Goal: Information Seeking & Learning: Learn about a topic

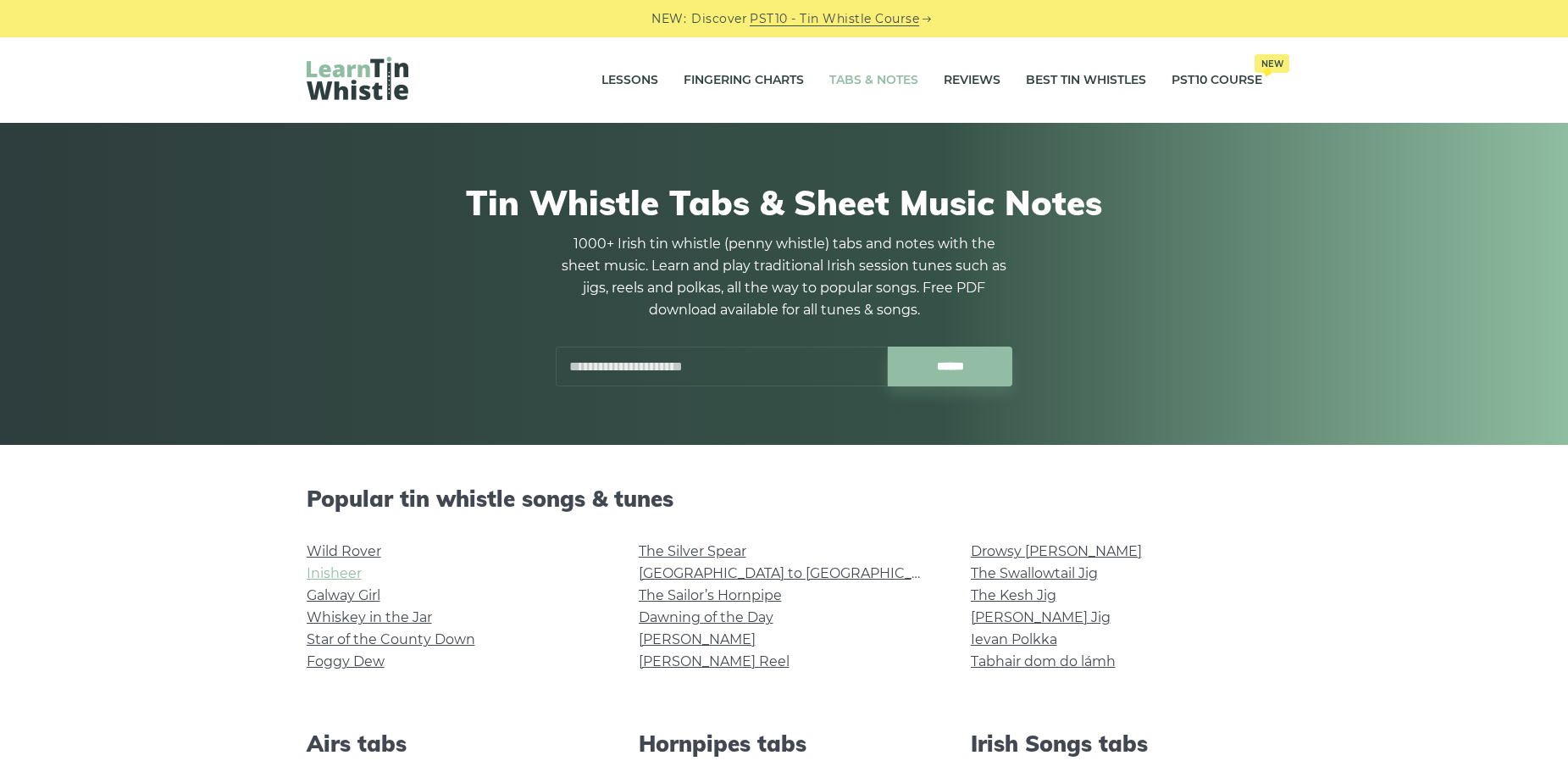
click at [353, 576] on link "Inisheer" at bounding box center [333, 572] width 55 height 16
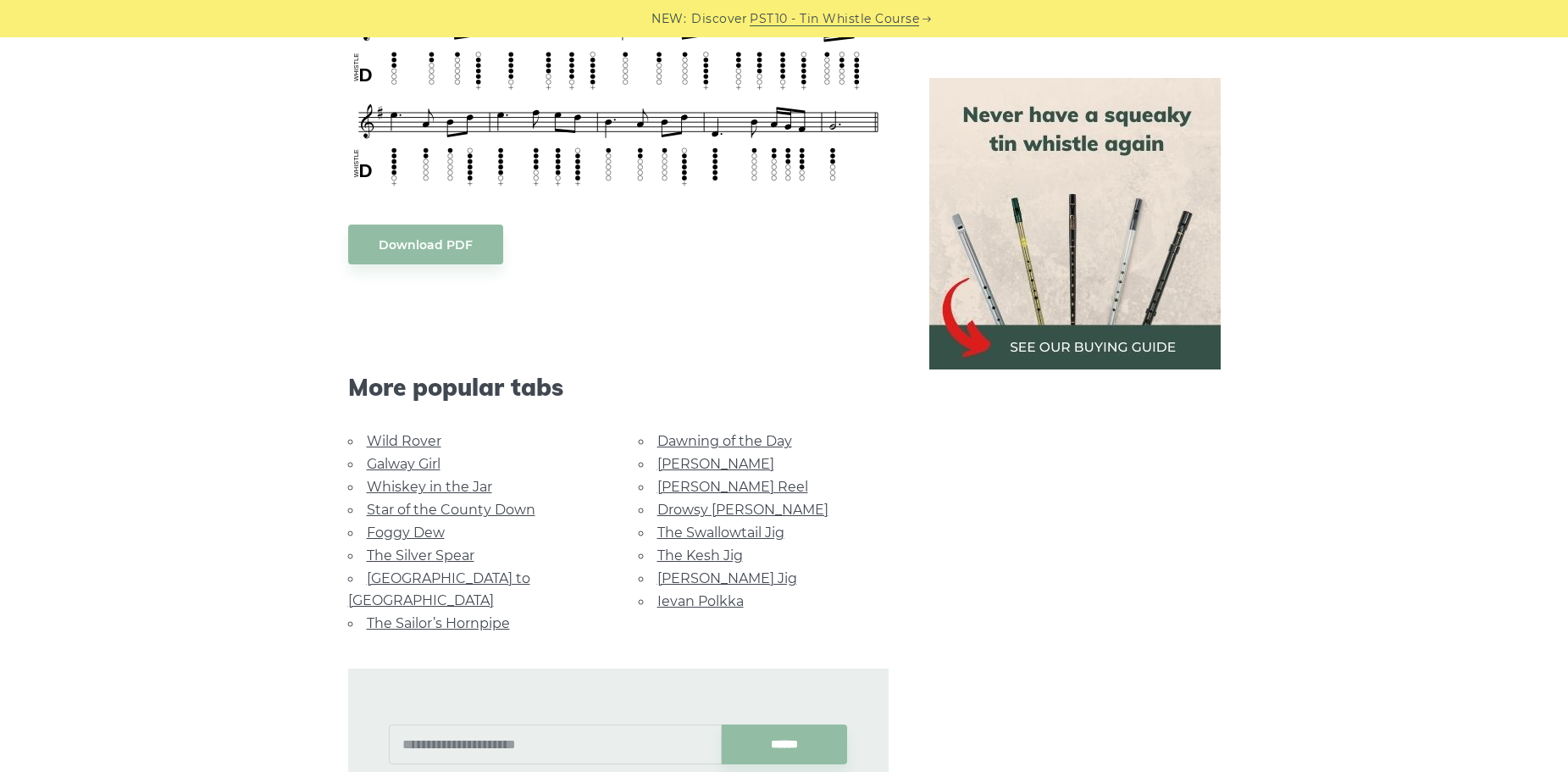
scroll to position [1101, 0]
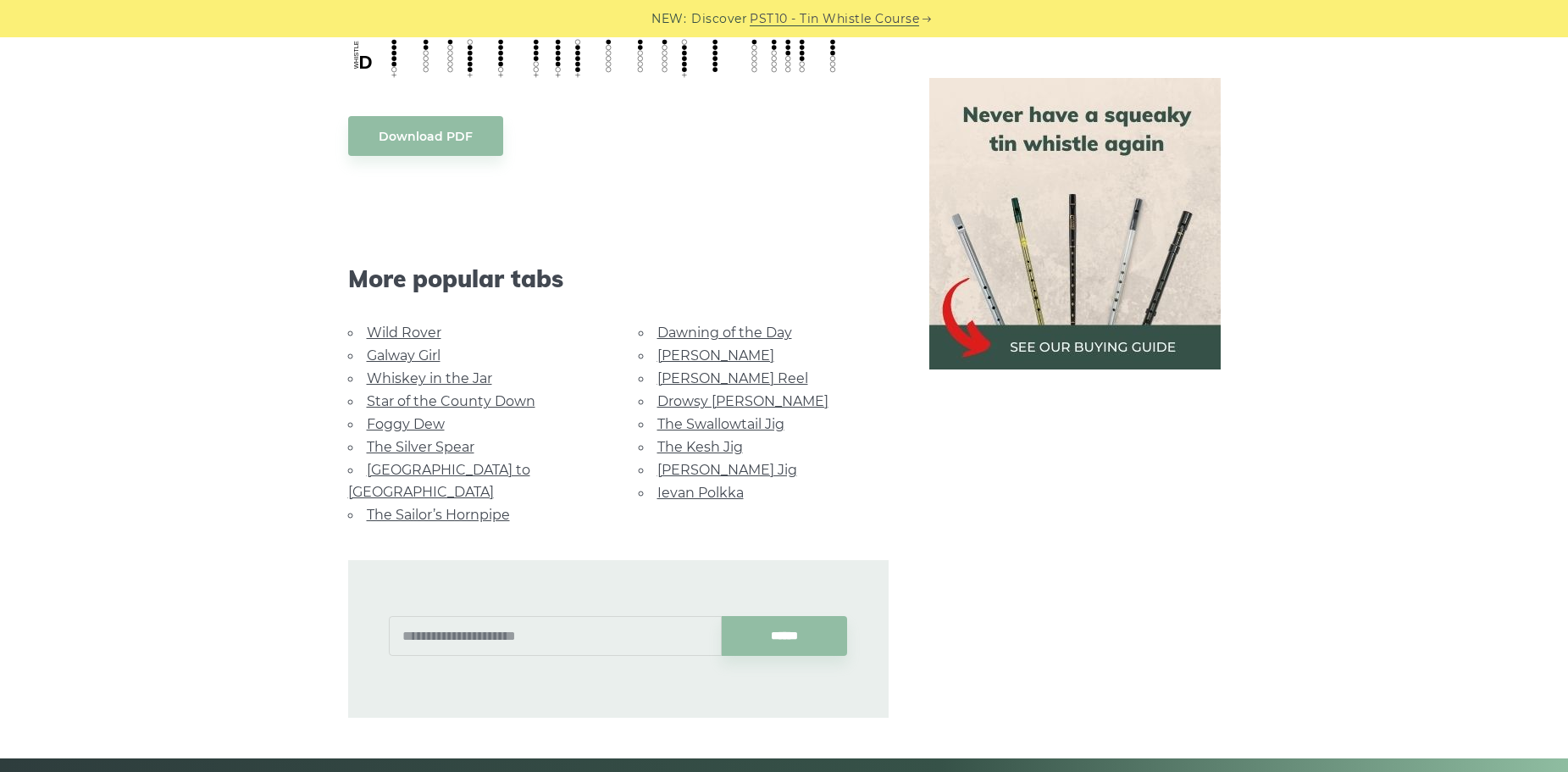
click at [742, 378] on link "[PERSON_NAME] Reel" at bounding box center [733, 378] width 151 height 16
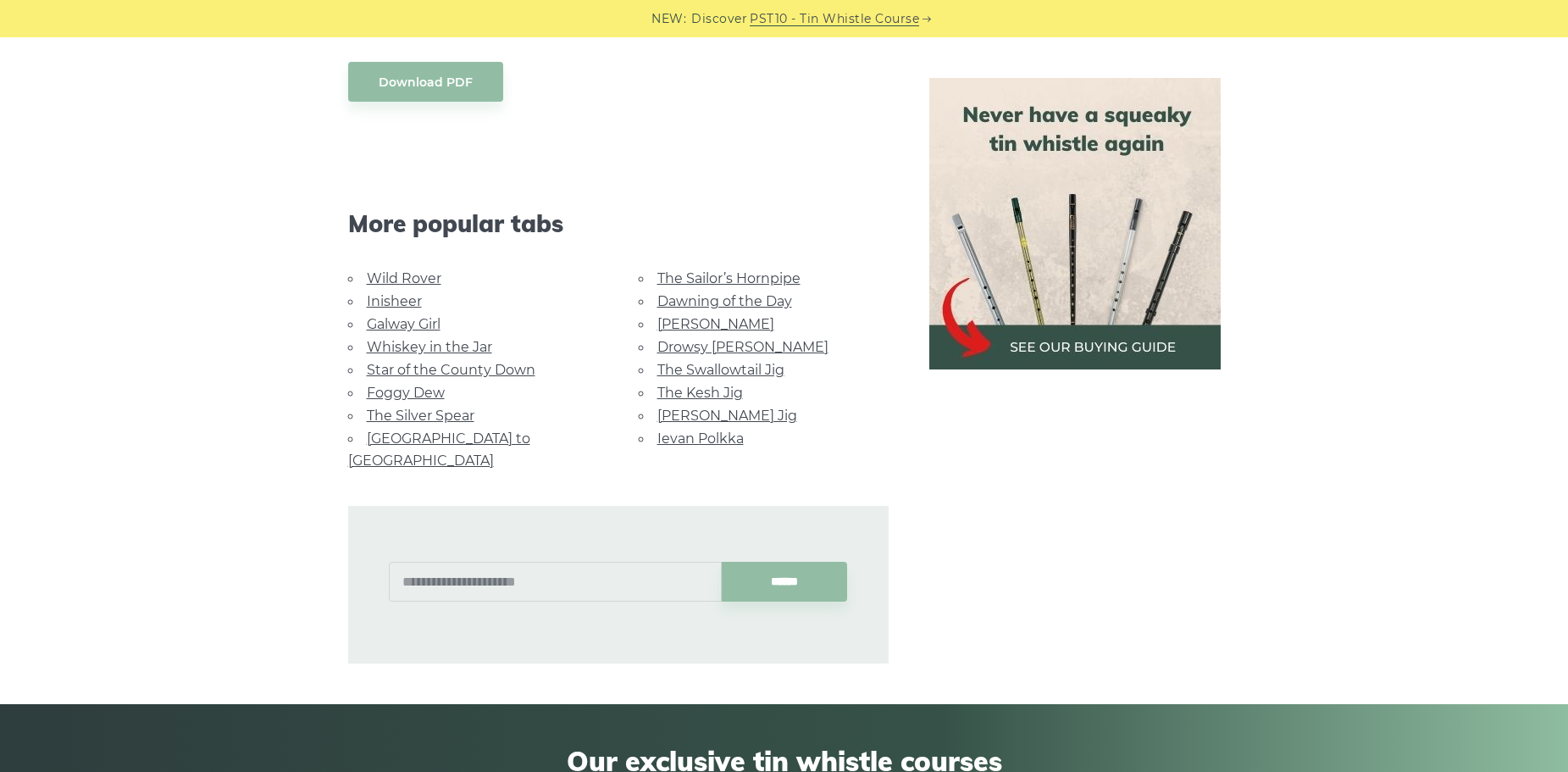
scroll to position [1017, 0]
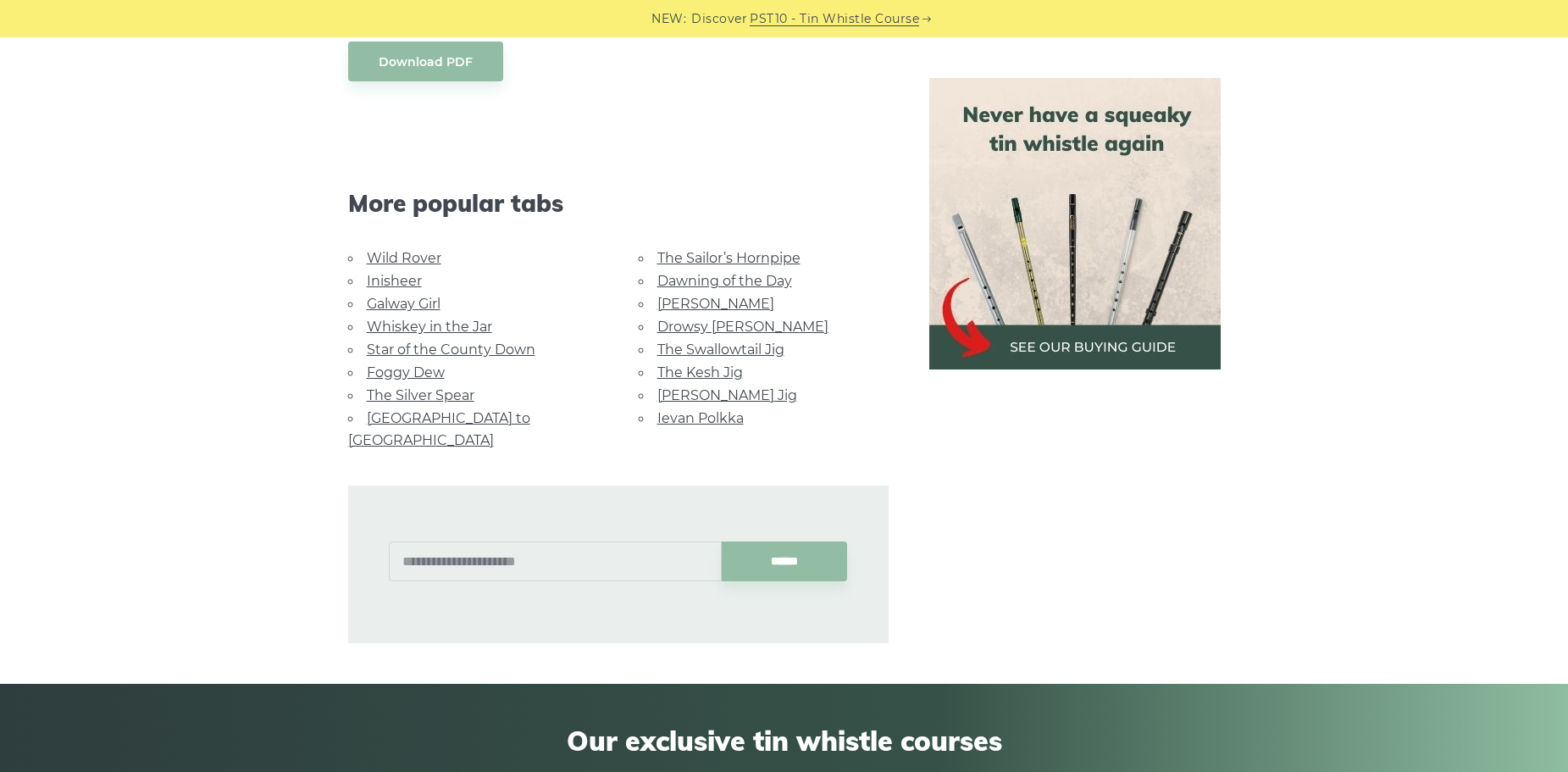
click at [670, 344] on link "The Swallowtail Jig" at bounding box center [721, 350] width 127 height 16
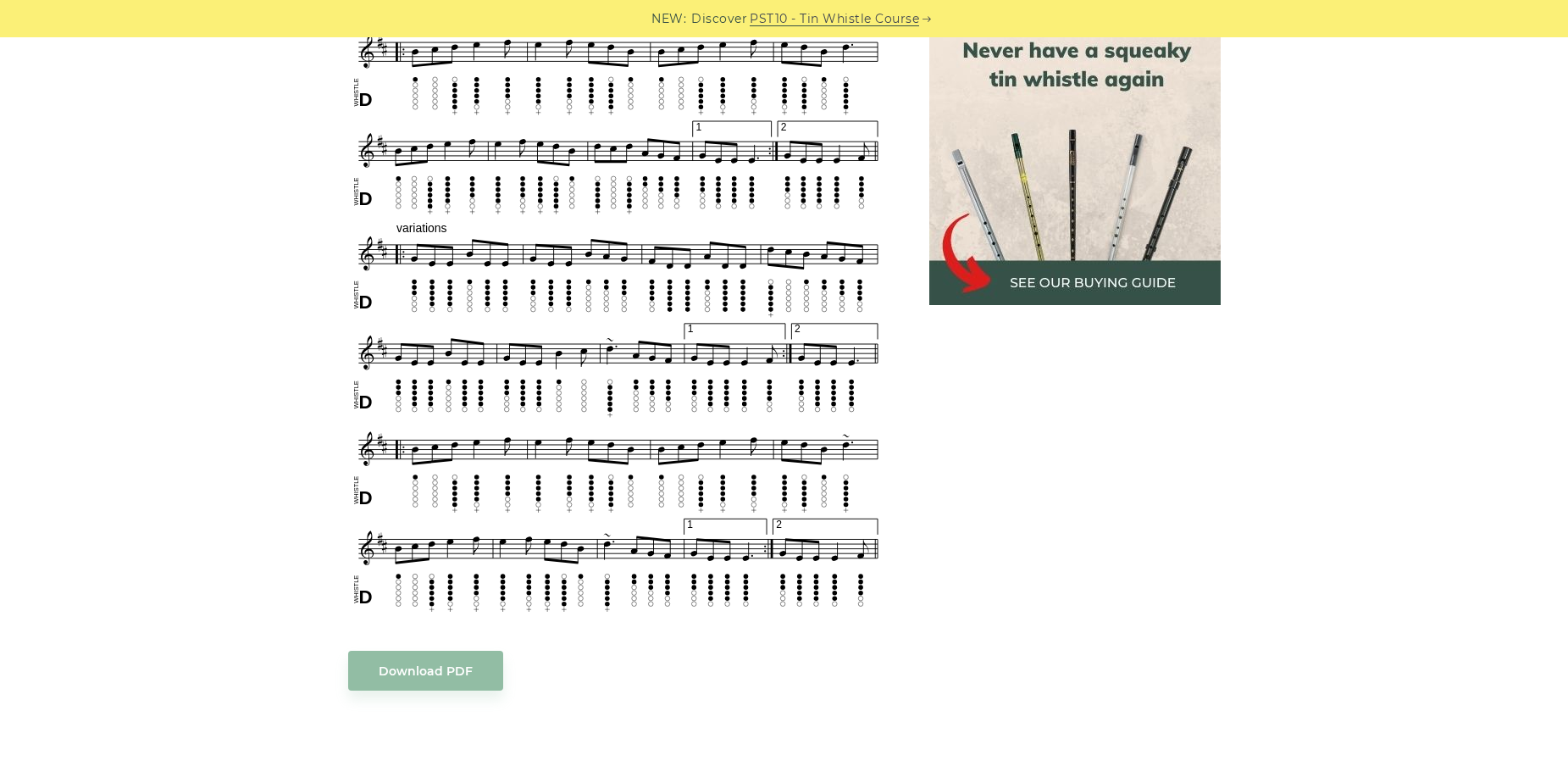
scroll to position [1101, 0]
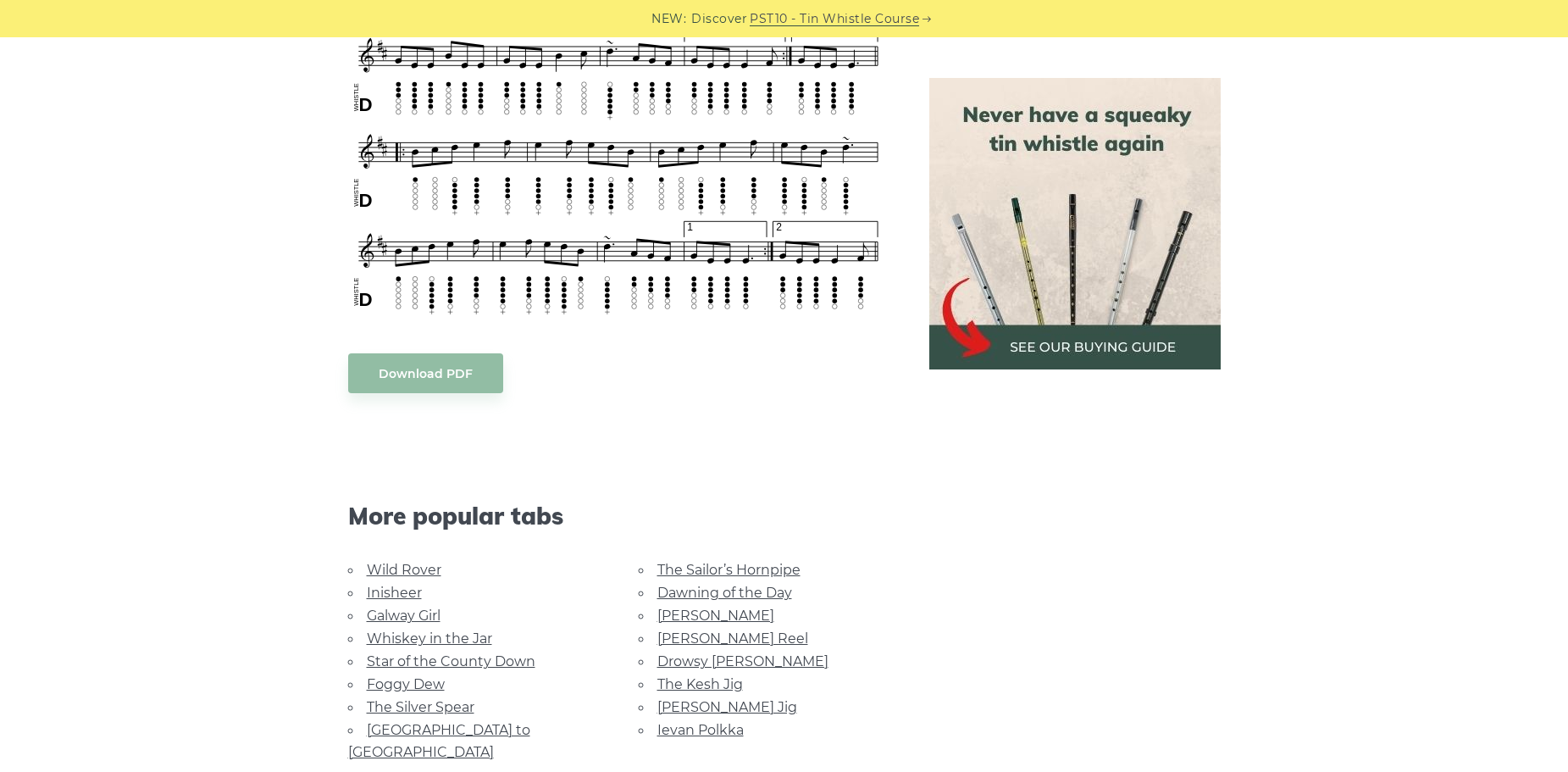
click at [517, 664] on link "Star of the County Down" at bounding box center [451, 661] width 168 height 16
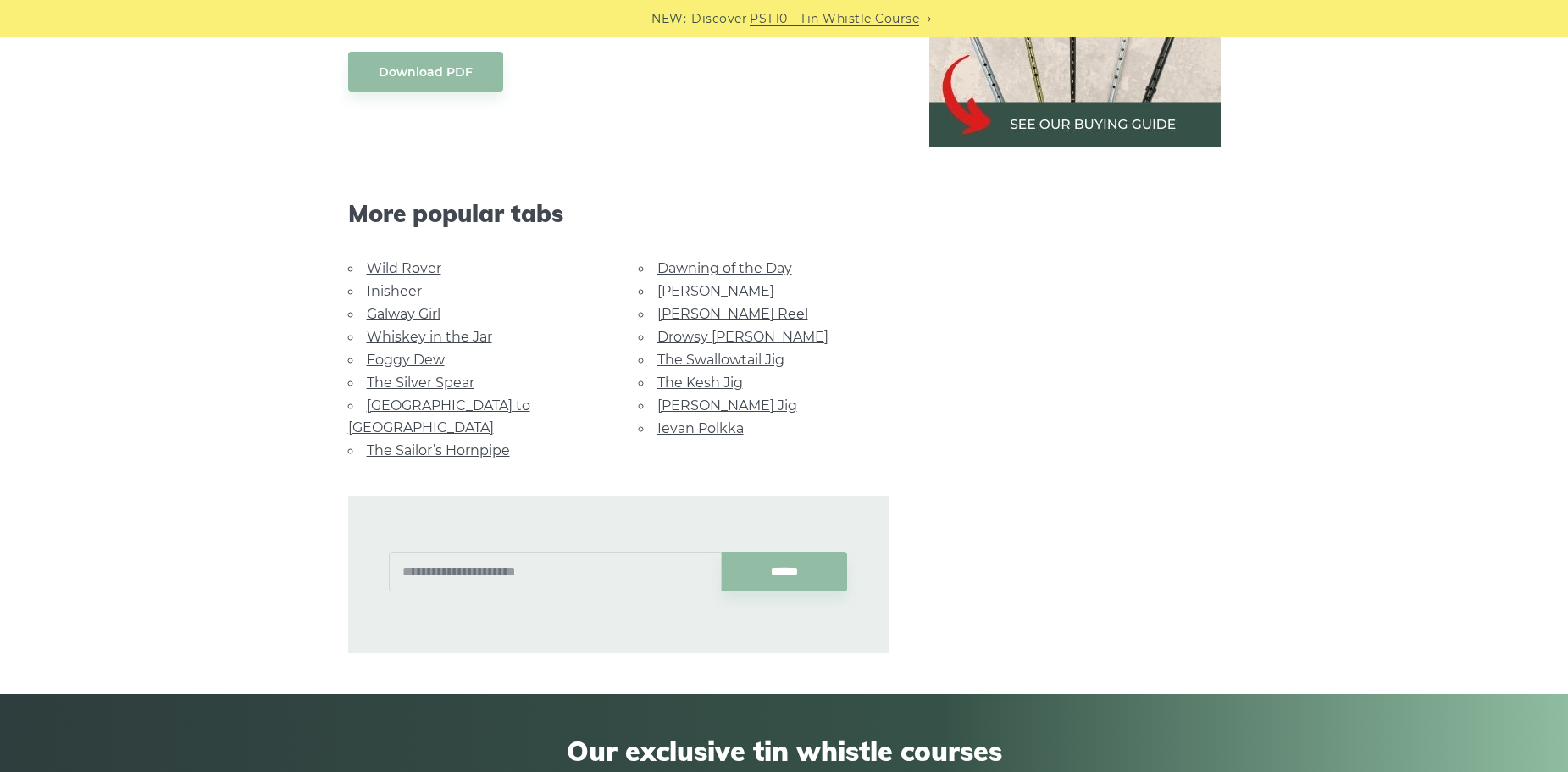
scroll to position [1017, 0]
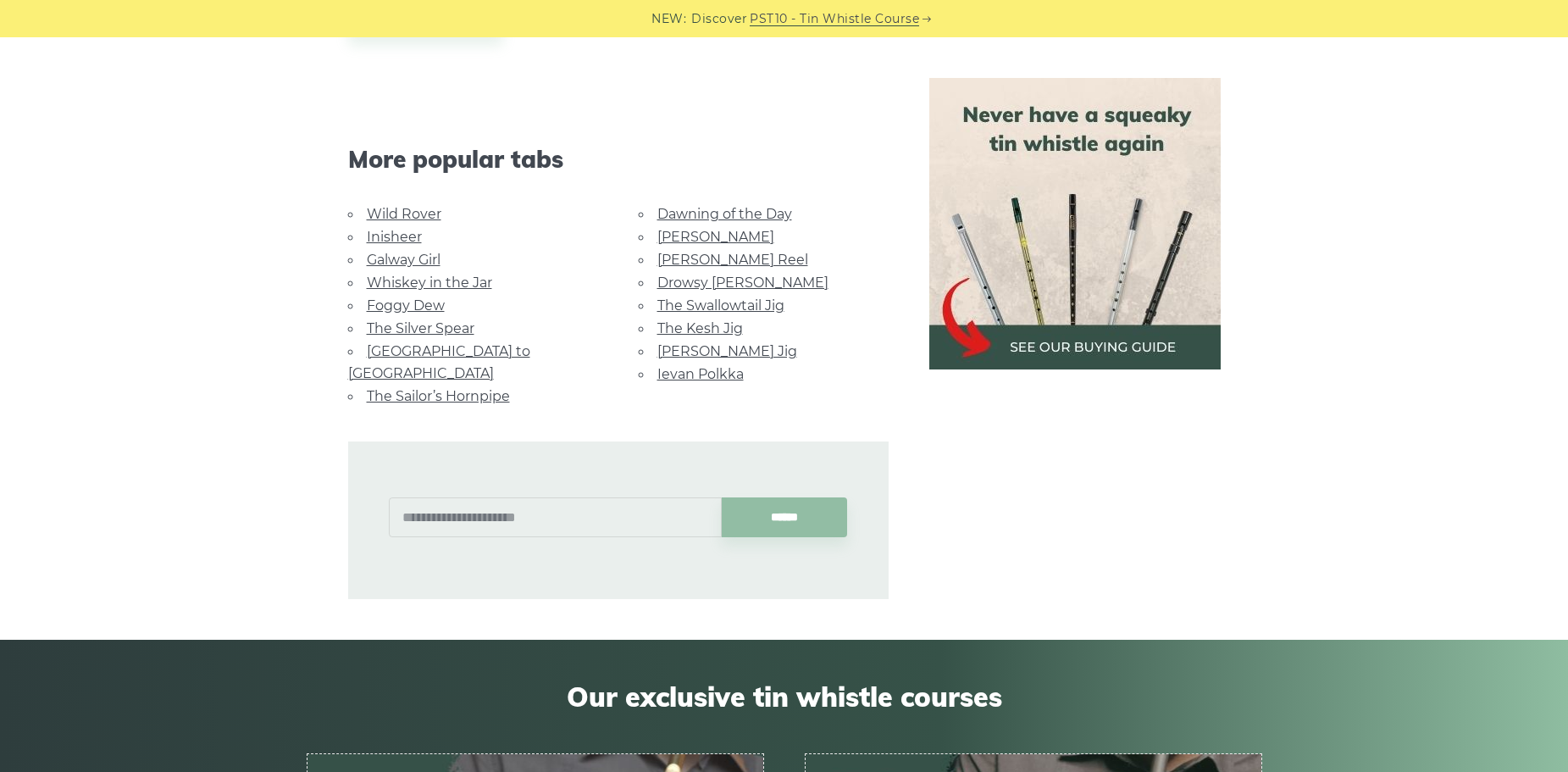
click at [450, 348] on link "[GEOGRAPHIC_DATA] to [GEOGRAPHIC_DATA]" at bounding box center [439, 362] width 182 height 38
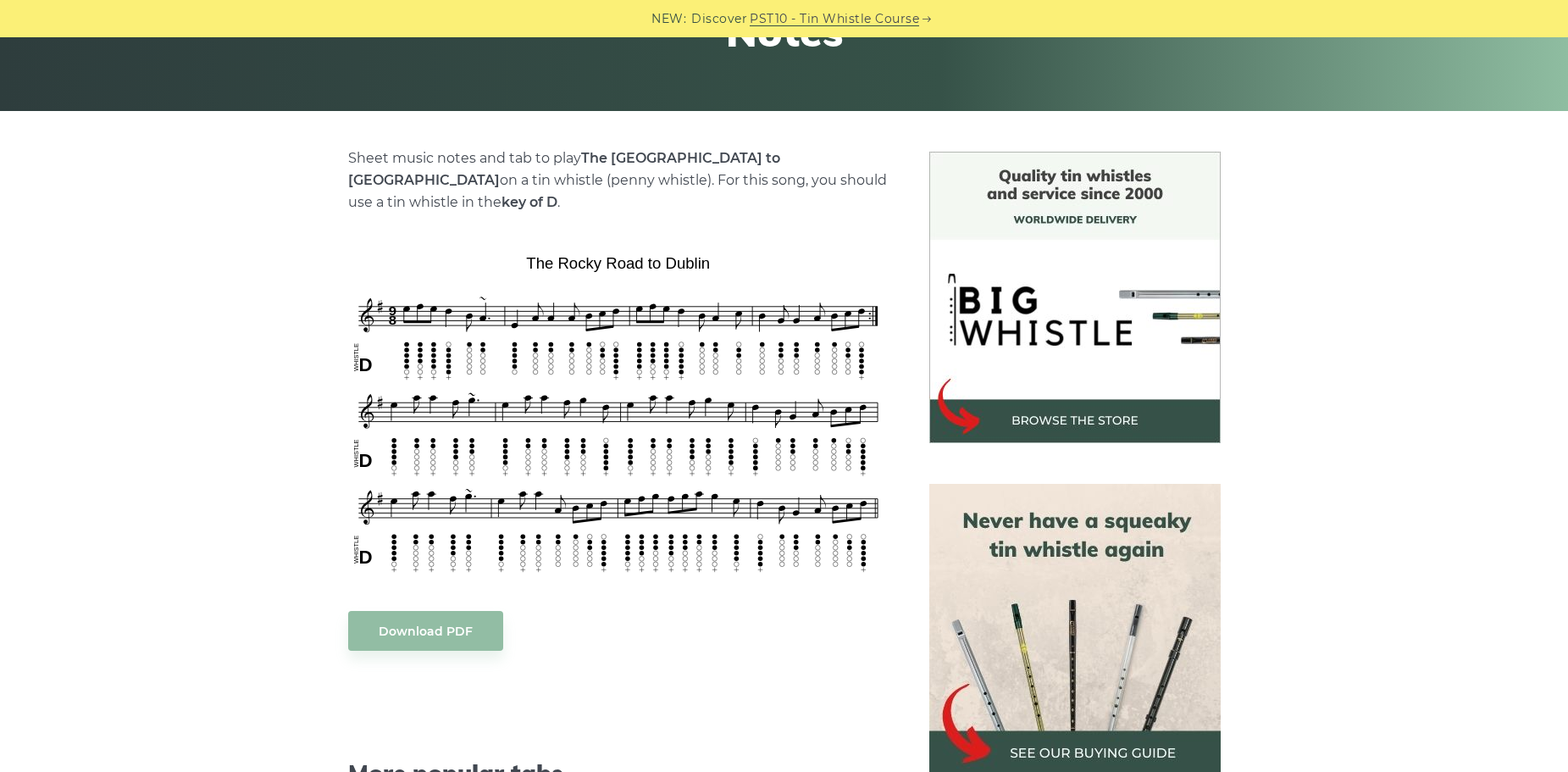
scroll to position [339, 0]
